Goal: Transaction & Acquisition: Purchase product/service

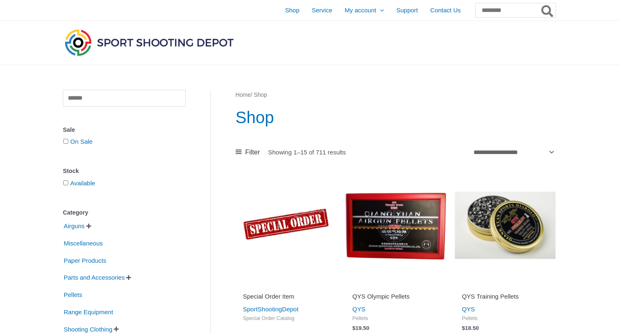
click at [91, 225] on span "" at bounding box center [88, 226] width 5 height 6
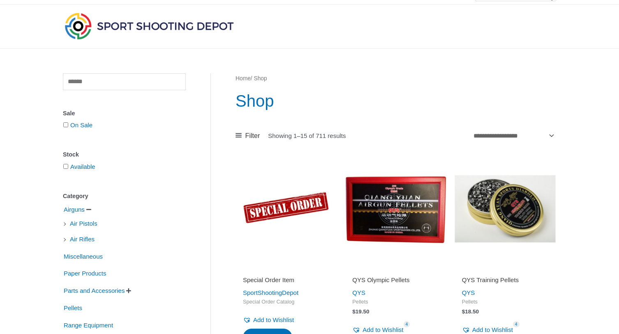
scroll to position [20, 0]
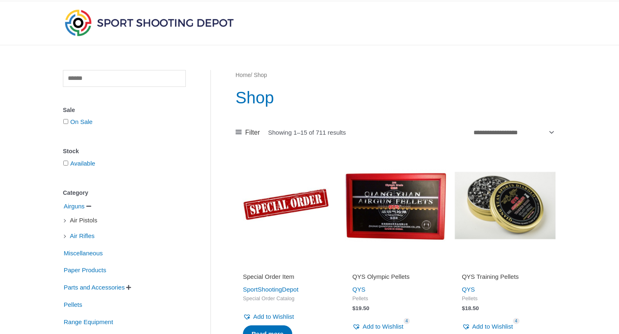
click at [90, 221] on span "Air Pistols" at bounding box center [83, 220] width 29 height 14
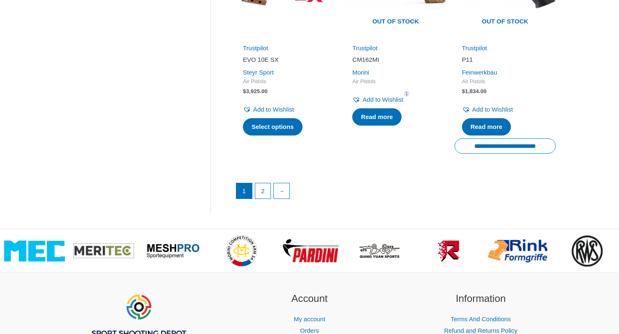
scroll to position [1199, 0]
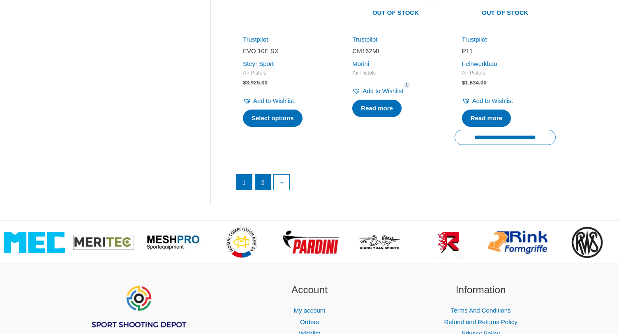
click at [261, 174] on link "2" at bounding box center [263, 182] width 16 height 16
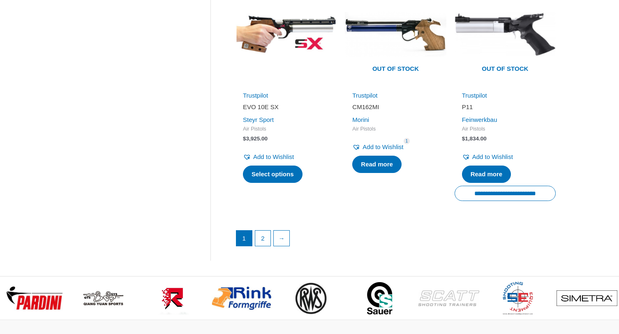
scroll to position [1143, 0]
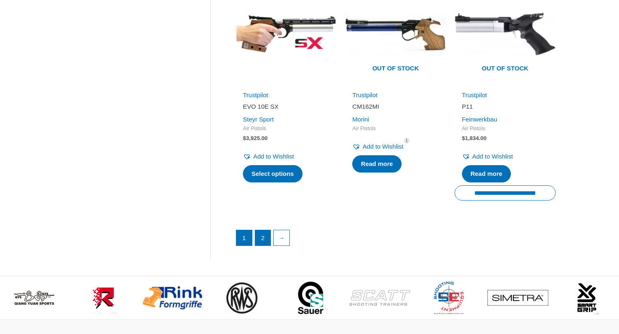
click at [265, 232] on link "2" at bounding box center [263, 238] width 16 height 16
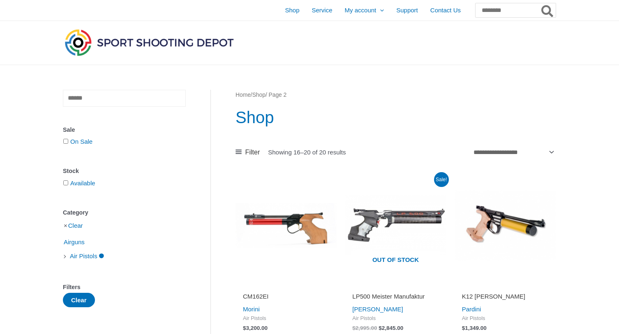
click at [109, 101] on input "text" at bounding box center [124, 98] width 123 height 17
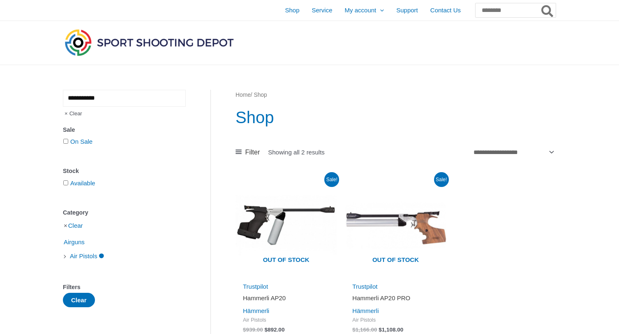
type input "**********"
type input "******"
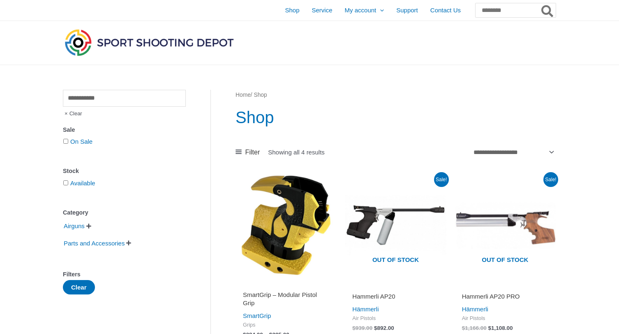
click at [77, 115] on span "Clear" at bounding box center [72, 114] width 19 height 14
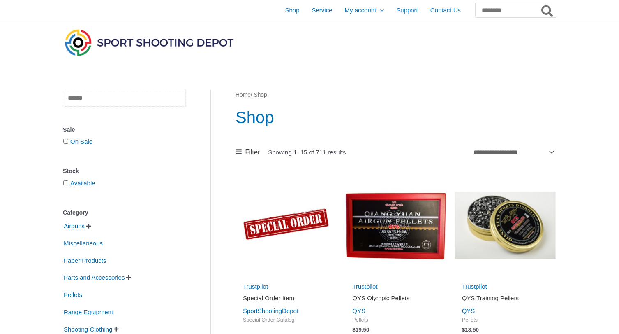
click at [107, 103] on input "text" at bounding box center [124, 98] width 123 height 17
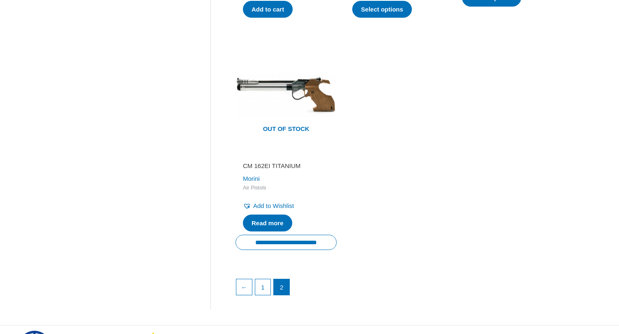
scroll to position [577, 0]
click at [303, 100] on img at bounding box center [286, 94] width 101 height 101
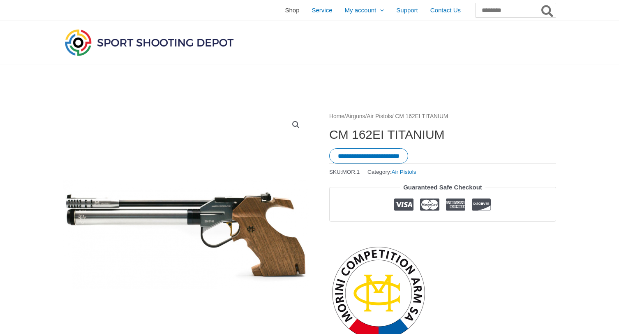
click at [285, 9] on span "Shop" at bounding box center [292, 10] width 14 height 21
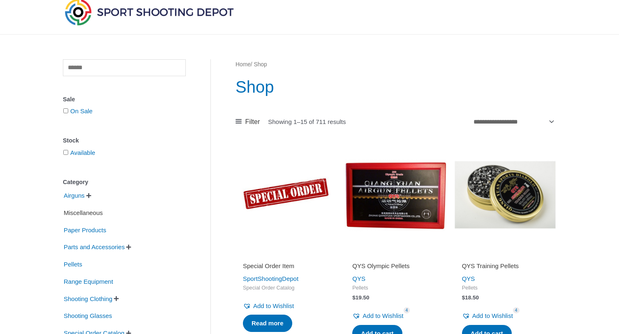
scroll to position [39, 0]
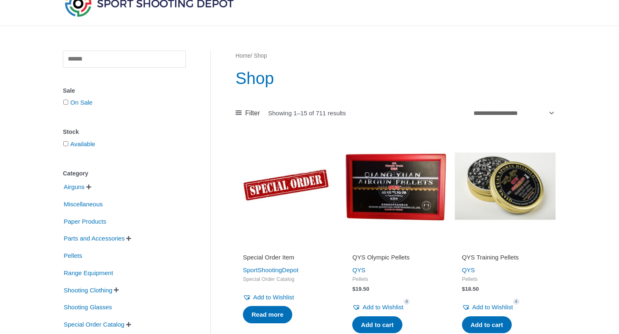
click at [93, 190] on li "Airguns   Air Pistols Air Rifles" at bounding box center [124, 187] width 123 height 16
click at [91, 185] on span "" at bounding box center [88, 187] width 5 height 6
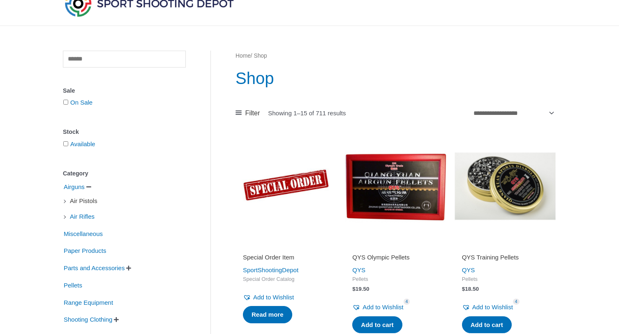
click at [85, 199] on span "Air Pistols" at bounding box center [83, 201] width 29 height 14
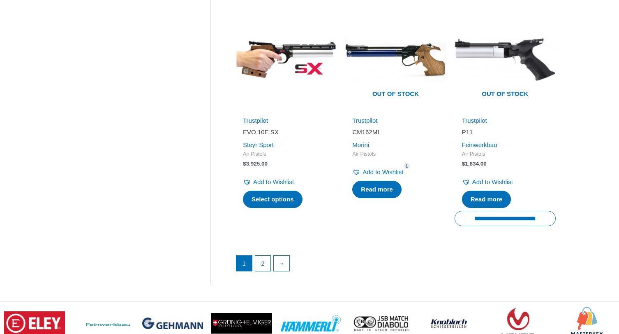
scroll to position [1118, 0]
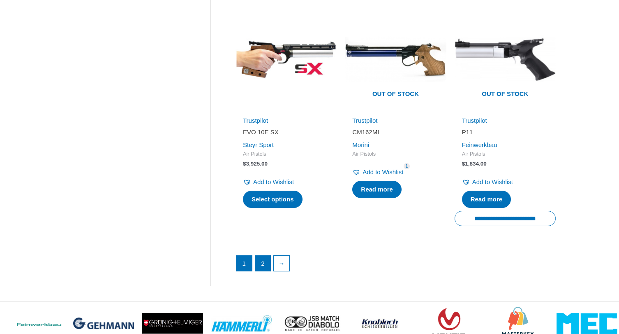
click at [261, 255] on link "2" at bounding box center [263, 263] width 16 height 16
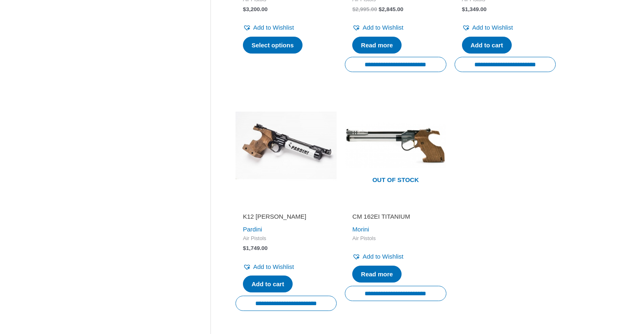
scroll to position [319, 0]
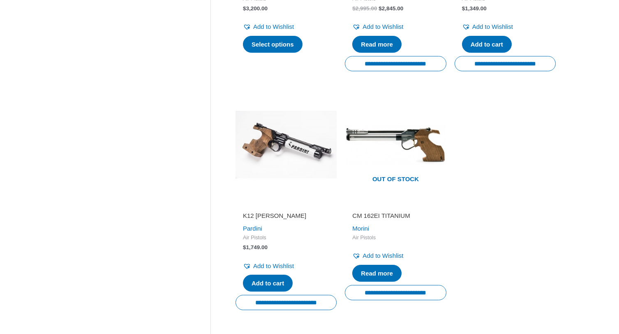
click at [264, 218] on h2 "K12 Junior Pardini" at bounding box center [286, 215] width 86 height 8
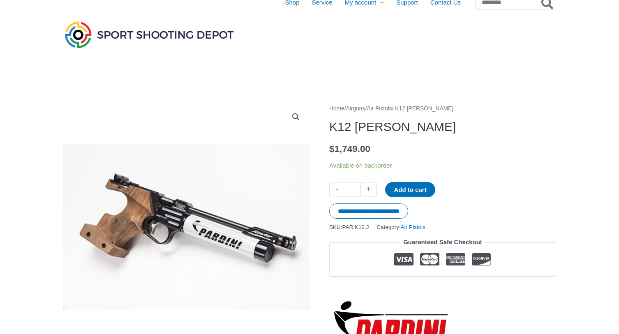
scroll to position [5, 0]
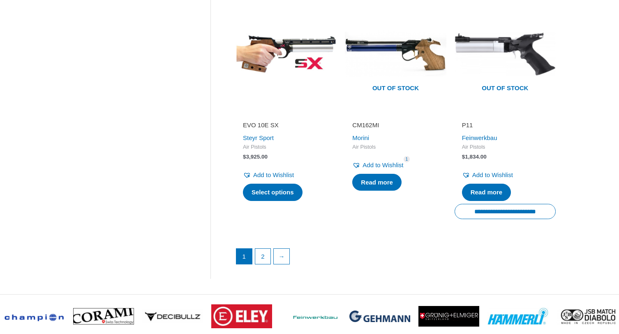
scroll to position [1161, 0]
